Goal: Information Seeking & Learning: Learn about a topic

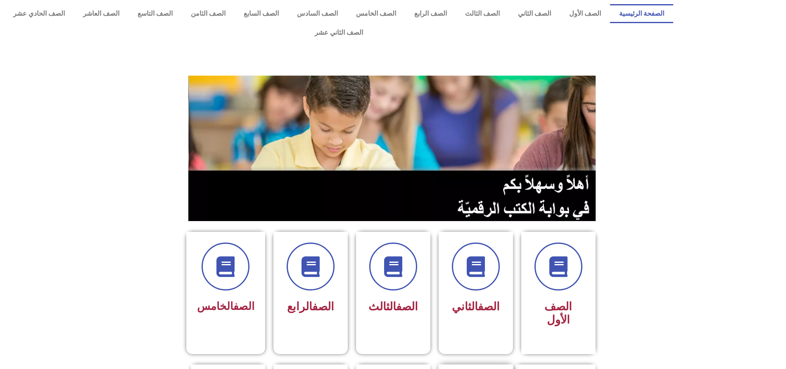
scroll to position [165, 0]
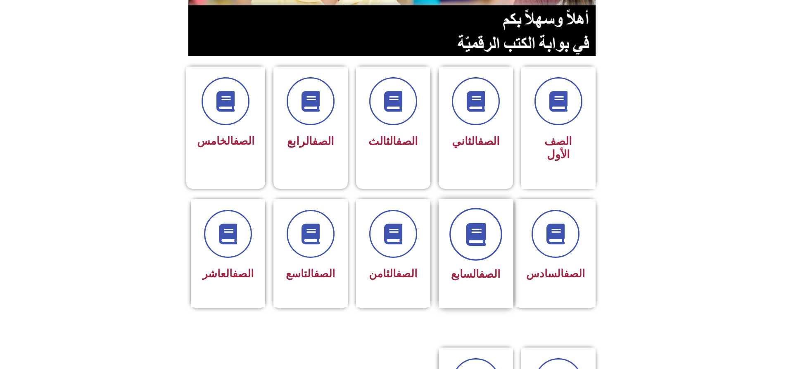
click at [456, 208] on span at bounding box center [475, 234] width 53 height 53
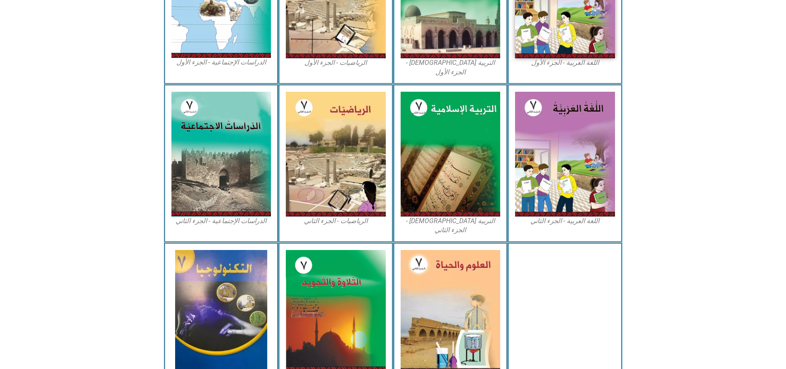
scroll to position [349, 0]
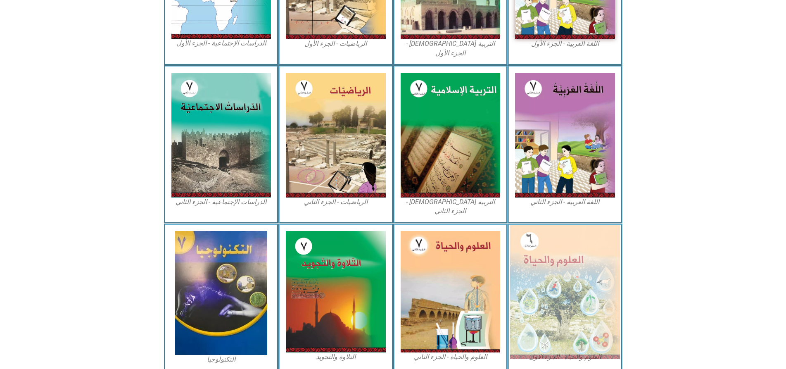
click at [553, 225] on img at bounding box center [565, 292] width 110 height 134
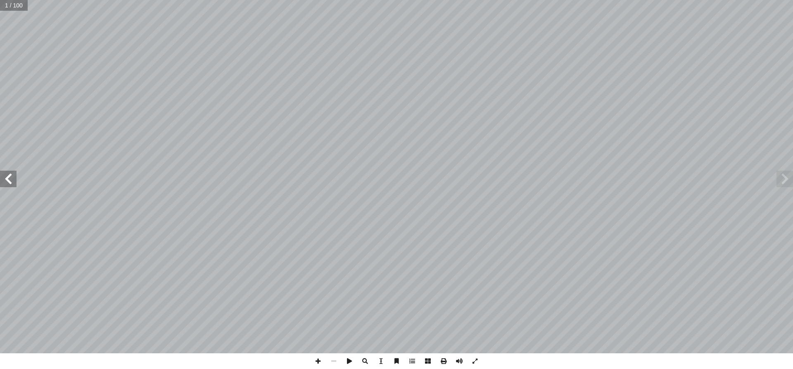
click at [5, 181] on span at bounding box center [8, 179] width 17 height 17
click at [0, 183] on span at bounding box center [8, 179] width 17 height 17
click at [0, 186] on span at bounding box center [8, 179] width 17 height 17
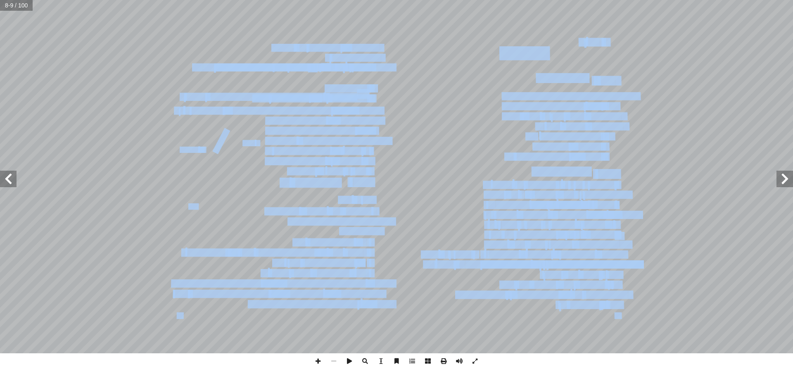
click at [10, 182] on div "4 ) ١ نشاط ( حديقة مدرستي اصطحــب معلــم العلــوم طلبتــه فــي جولــة فــي حديق…" at bounding box center [396, 176] width 793 height 353
click at [10, 182] on span at bounding box center [8, 179] width 17 height 17
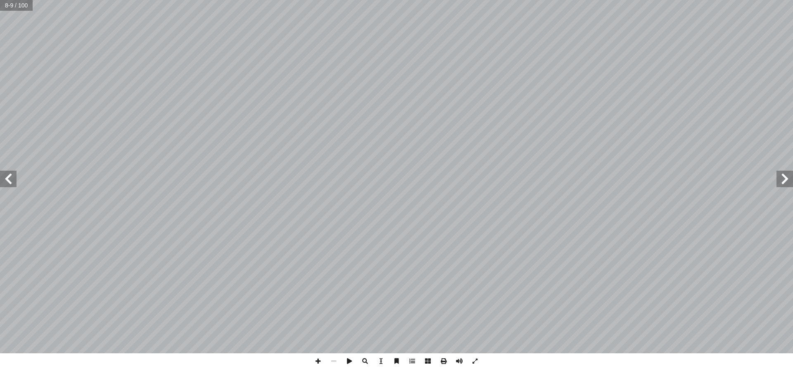
click at [10, 182] on span at bounding box center [8, 179] width 17 height 17
drag, startPoint x: 10, startPoint y: 182, endPoint x: 787, endPoint y: 177, distance: 777.8
click at [787, 181] on div "14 ) 2 نشاط ( مرحلتي العمرية: سئلة التي تليه: أ جب عن ال� أ ا دناه ثم، أ ا مل ا…" at bounding box center [396, 176] width 793 height 353
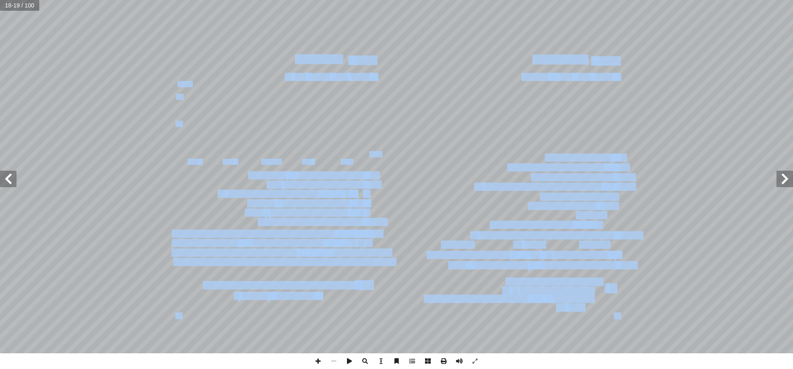
click at [787, 177] on span at bounding box center [785, 179] width 17 height 17
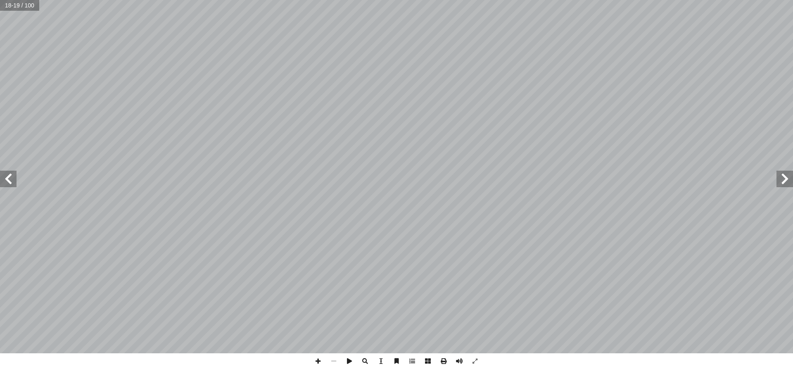
click at [783, 175] on span at bounding box center [785, 179] width 17 height 17
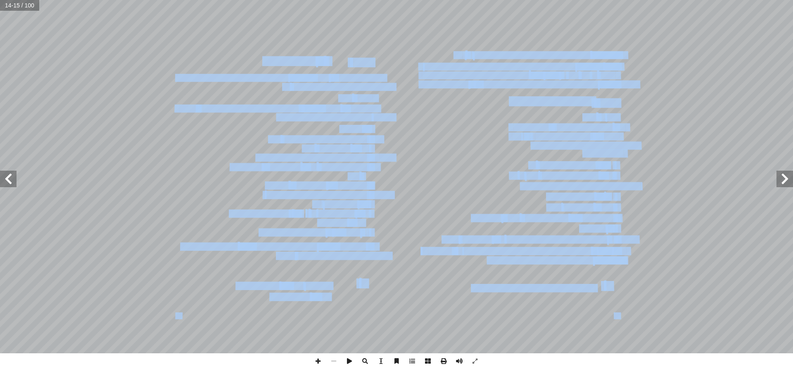
click at [782, 176] on span at bounding box center [785, 179] width 17 height 17
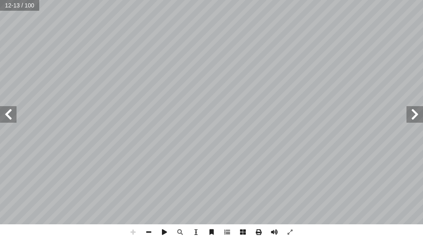
click at [9, 116] on span at bounding box center [8, 114] width 17 height 17
click at [413, 119] on span at bounding box center [414, 114] width 17 height 17
click at [133, 230] on span at bounding box center [133, 232] width 16 height 16
click at [150, 229] on span at bounding box center [149, 232] width 16 height 16
click at [136, 229] on span at bounding box center [133, 232] width 16 height 16
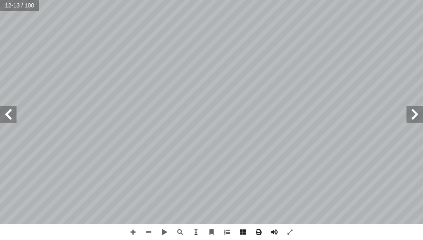
click at [12, 109] on span at bounding box center [8, 114] width 17 height 17
